Goal: Task Accomplishment & Management: Manage account settings

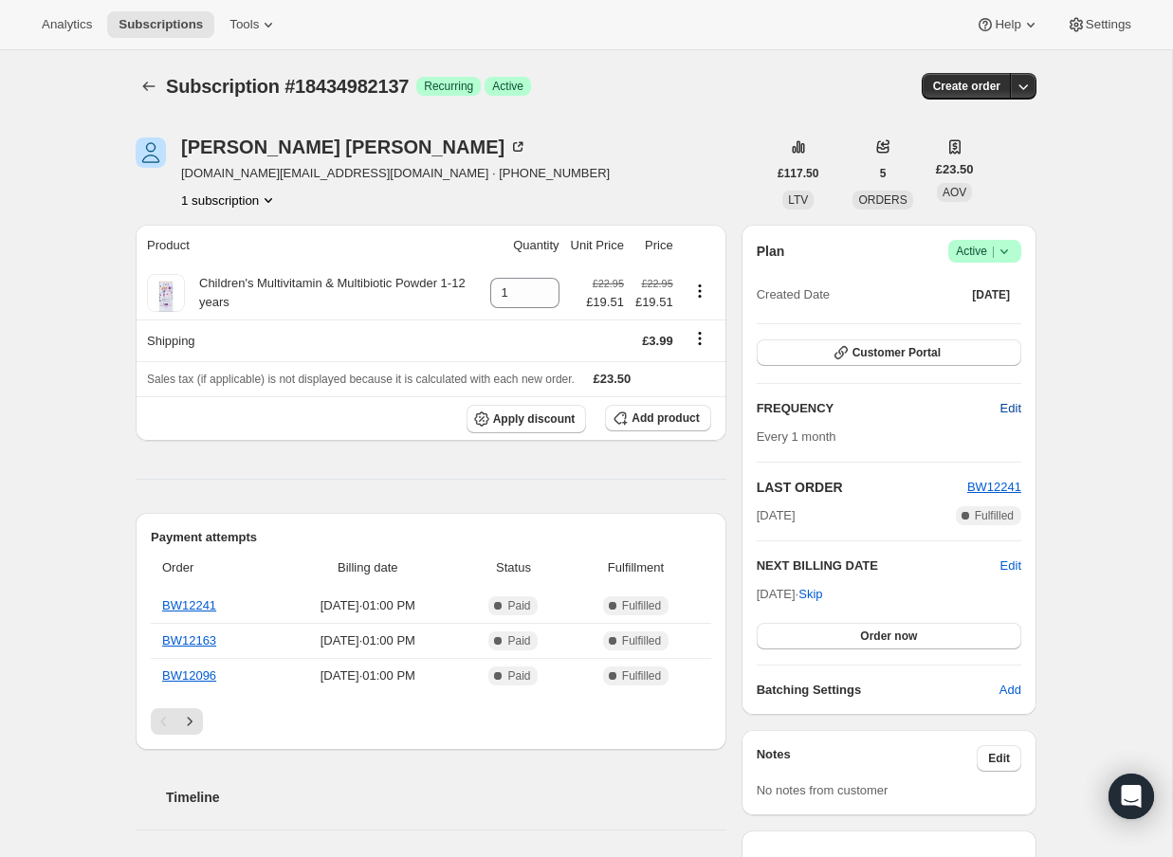
click at [1011, 408] on span "Edit" at bounding box center [1010, 408] width 21 height 19
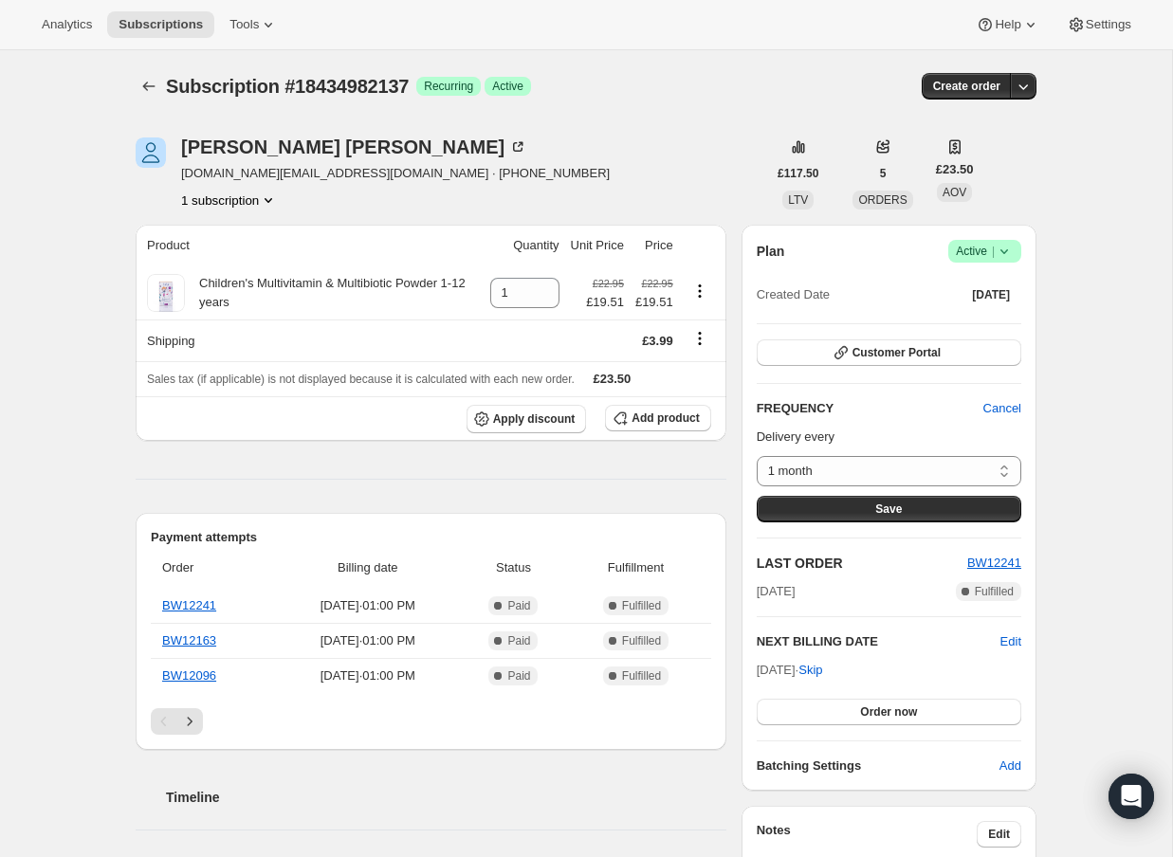
scroll to position [101, 0]
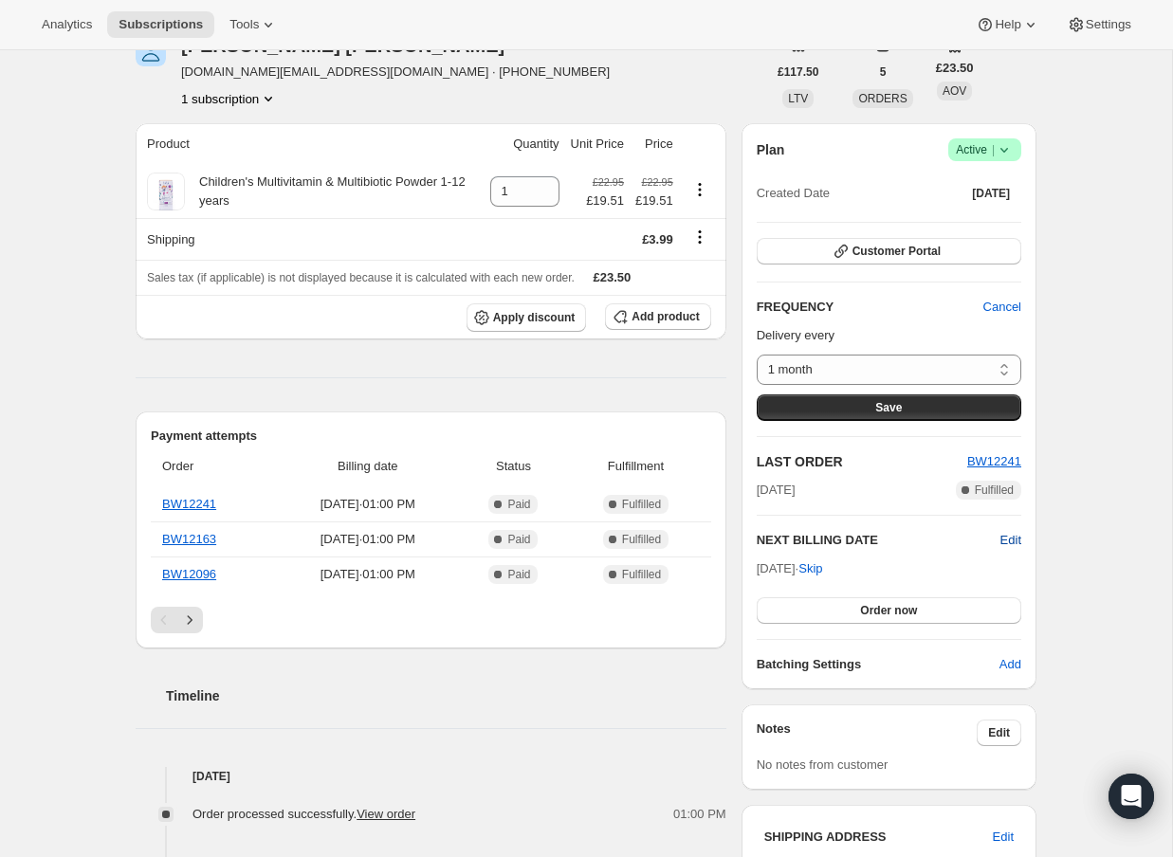
click at [1011, 541] on span "Edit" at bounding box center [1010, 540] width 21 height 19
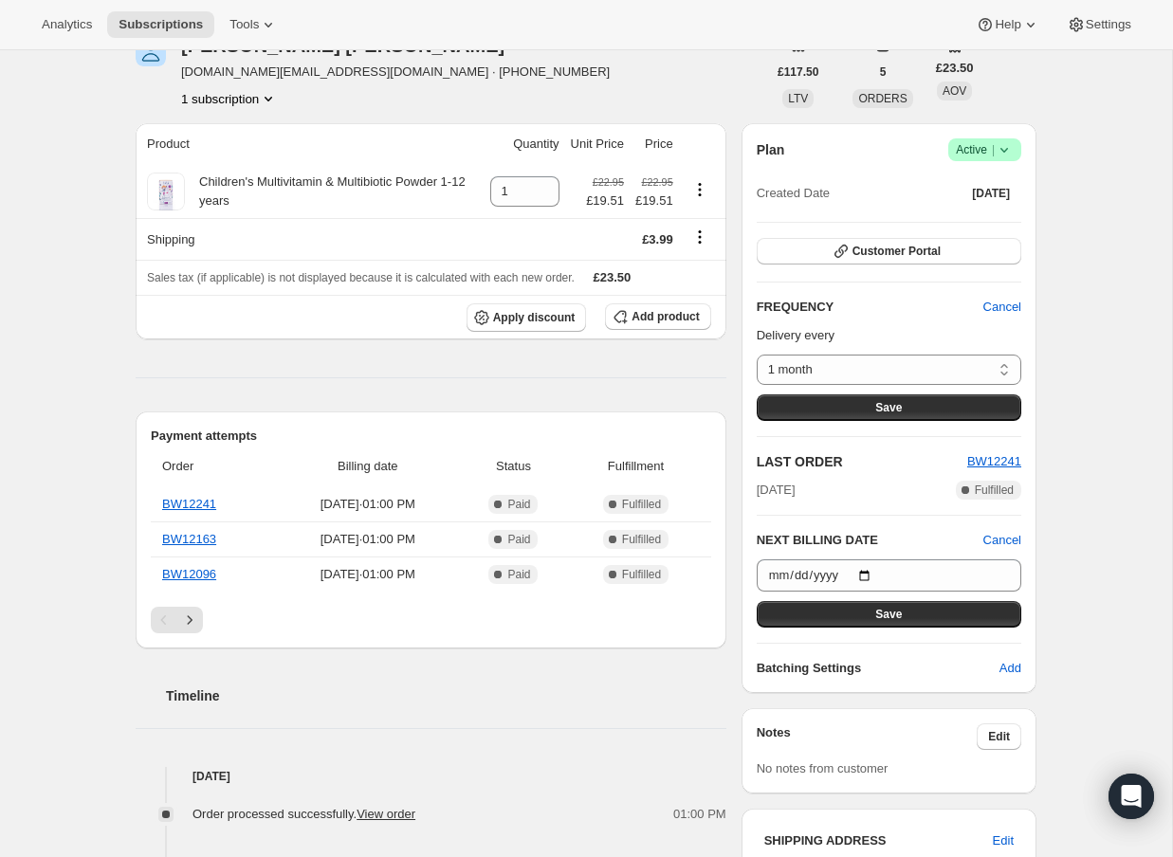
click at [1036, 528] on div "Subscription #18434982137. This page is ready Subscription #18434982137 Success…" at bounding box center [586, 679] width 946 height 1461
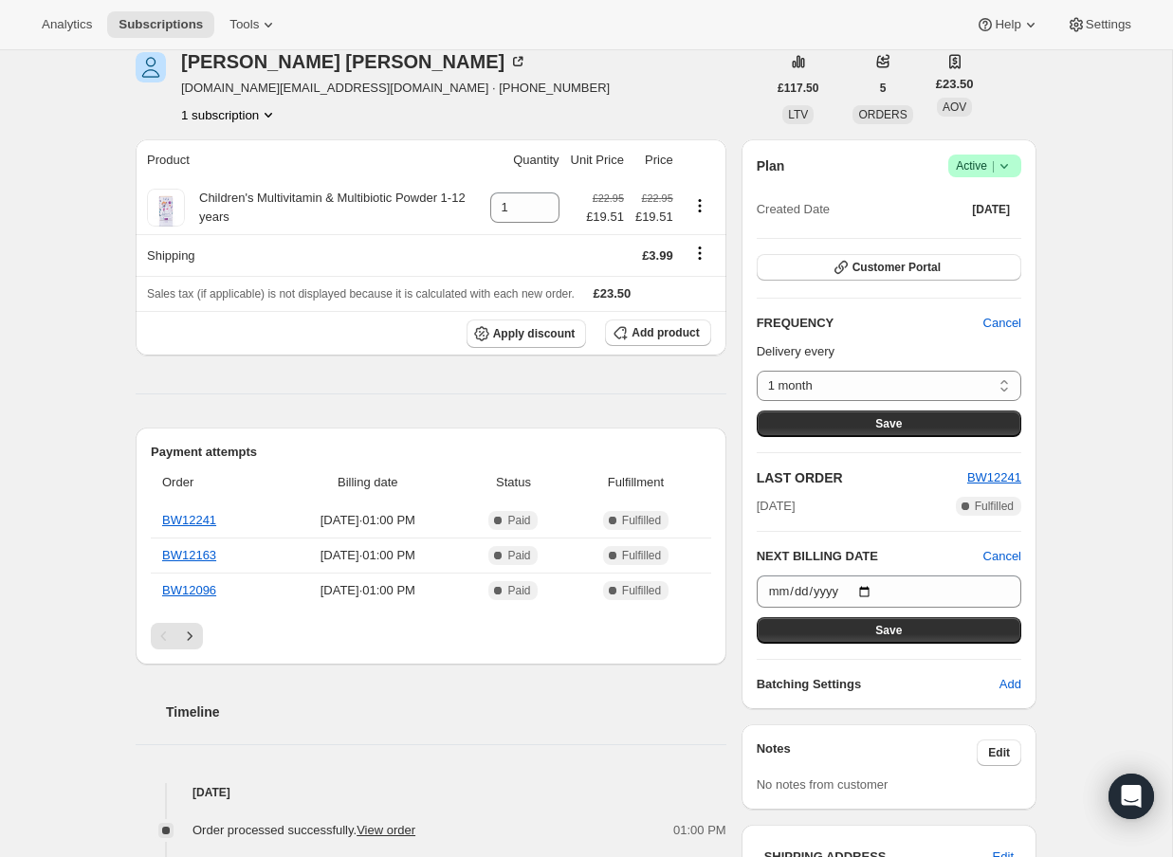
click at [1012, 166] on icon at bounding box center [1003, 165] width 19 height 19
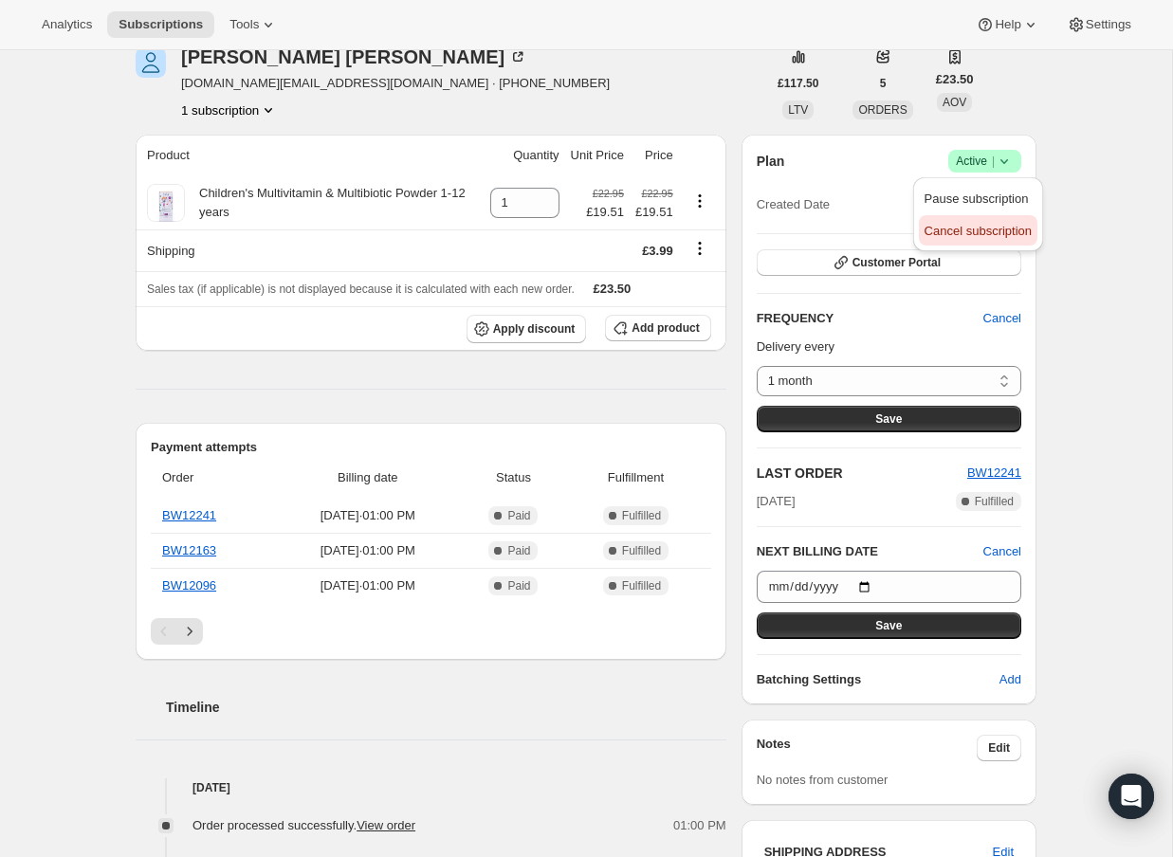
click at [970, 240] on span "Cancel subscription" at bounding box center [977, 231] width 107 height 19
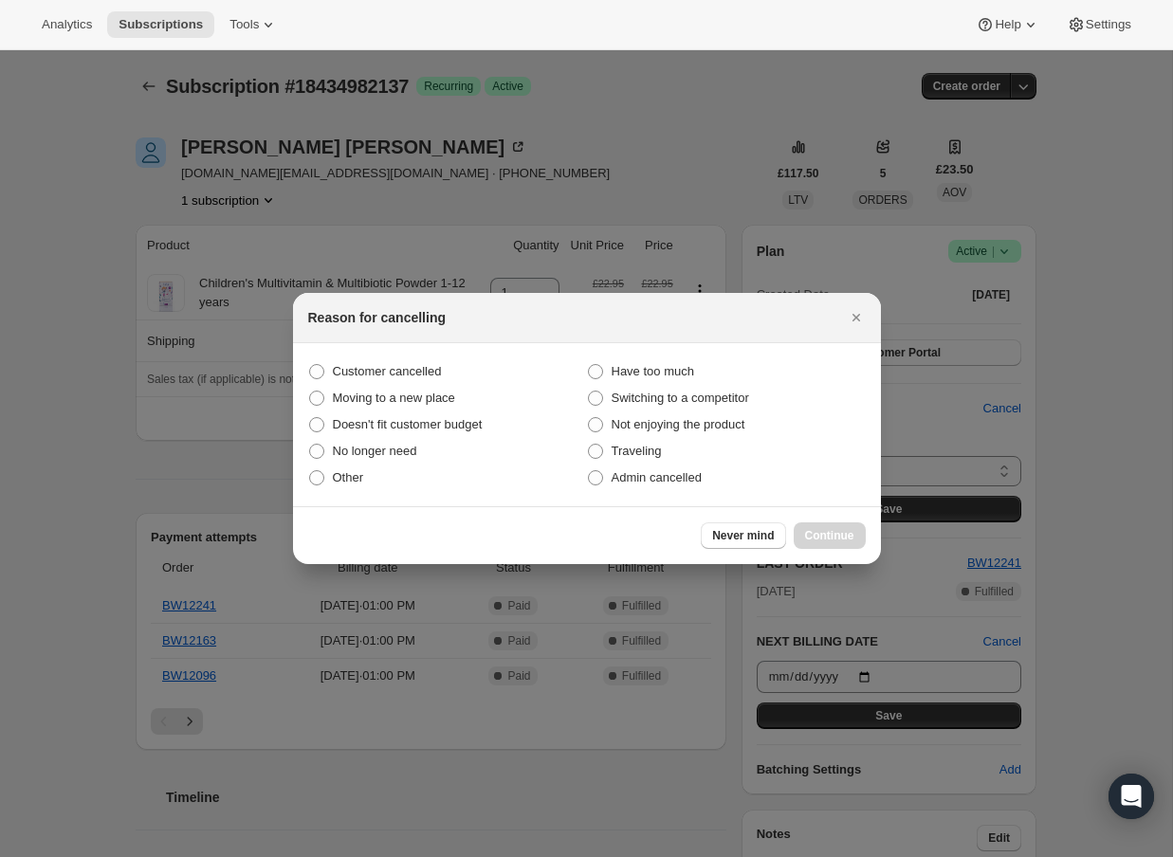
scroll to position [0, 0]
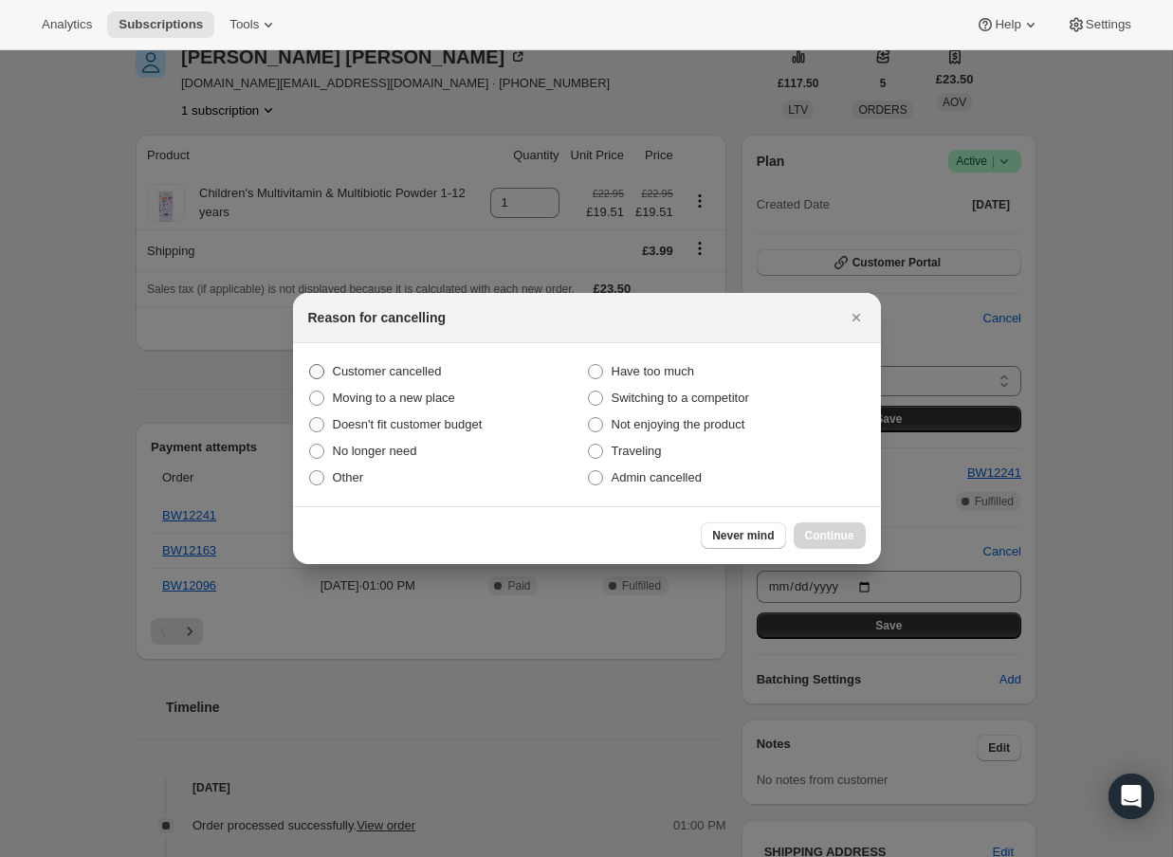
click at [341, 372] on span "Customer cancelled" at bounding box center [387, 371] width 109 height 14
click at [310, 365] on input "Customer cancelled" at bounding box center [309, 364] width 1 height 1
radio input "true"
click at [836, 532] on span "Continue" at bounding box center [829, 535] width 49 height 15
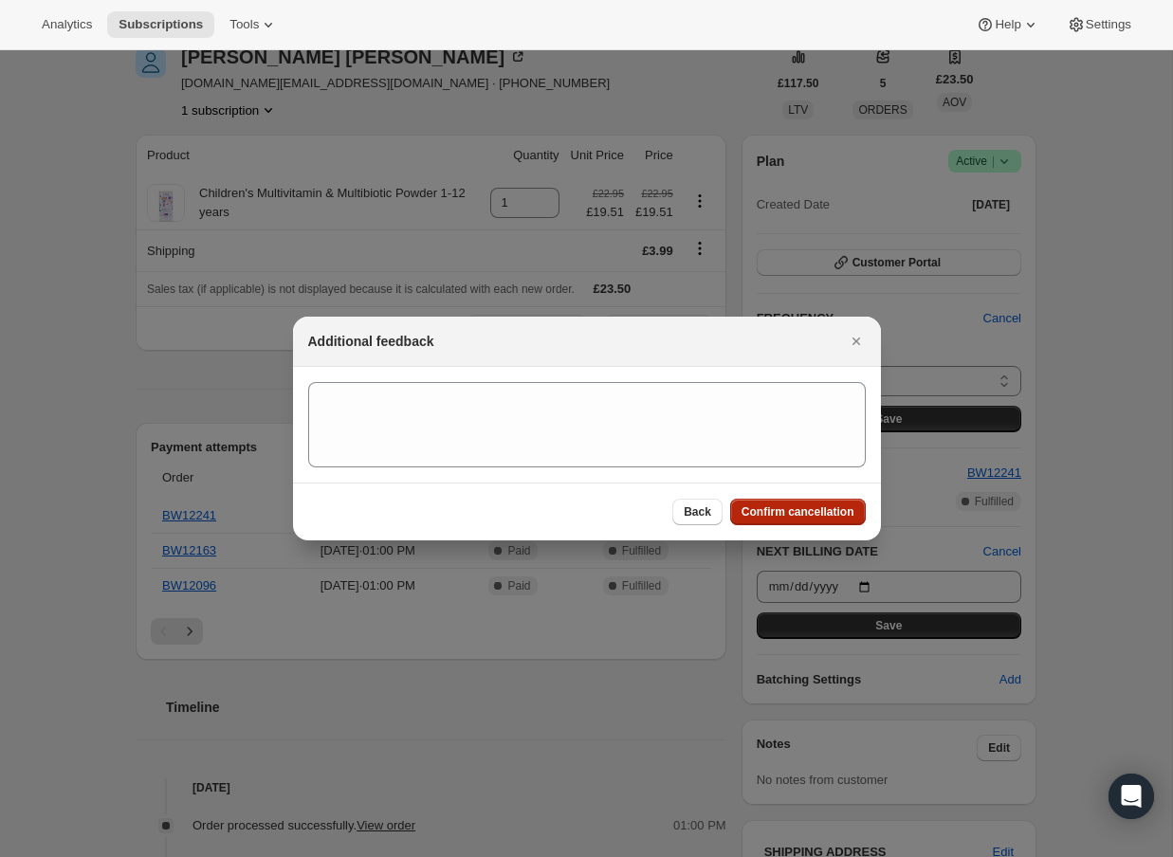
click at [826, 507] on span "Confirm cancellation" at bounding box center [797, 511] width 113 height 15
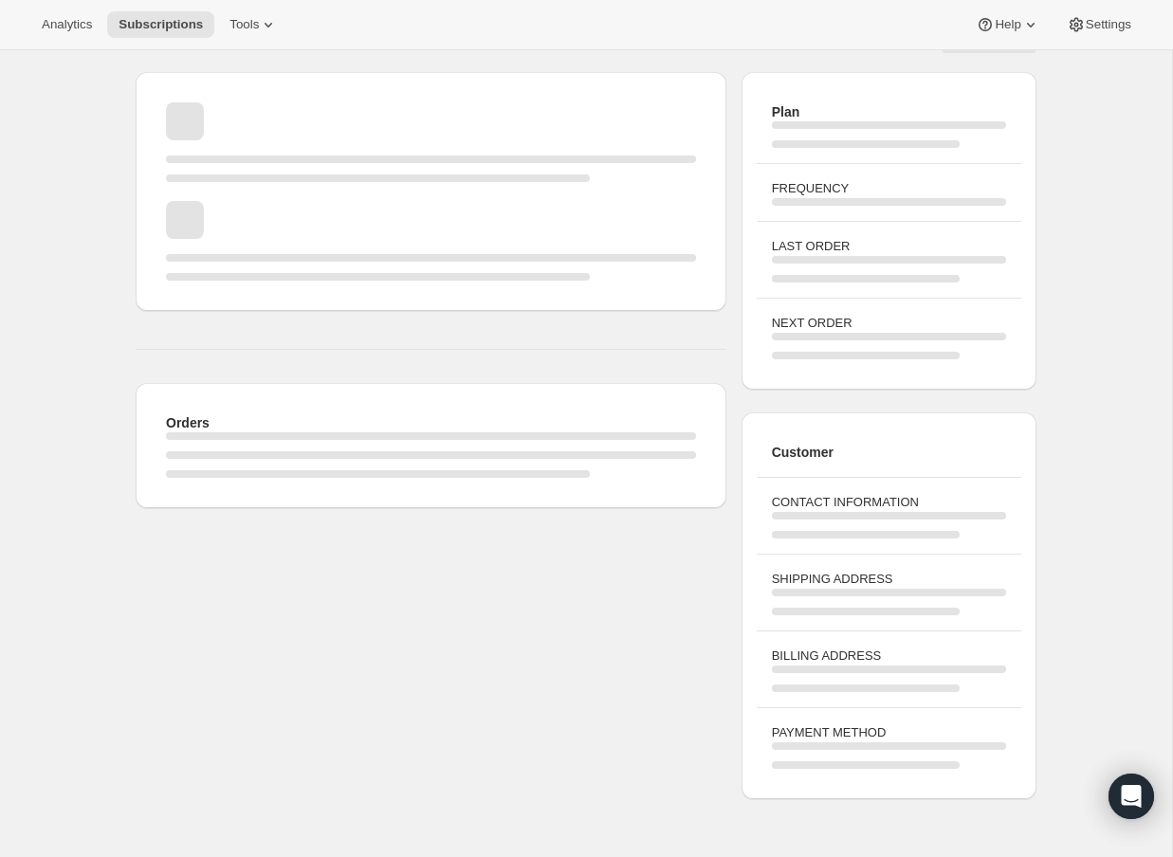
scroll to position [90, 0]
